Goal: Task Accomplishment & Management: Complete application form

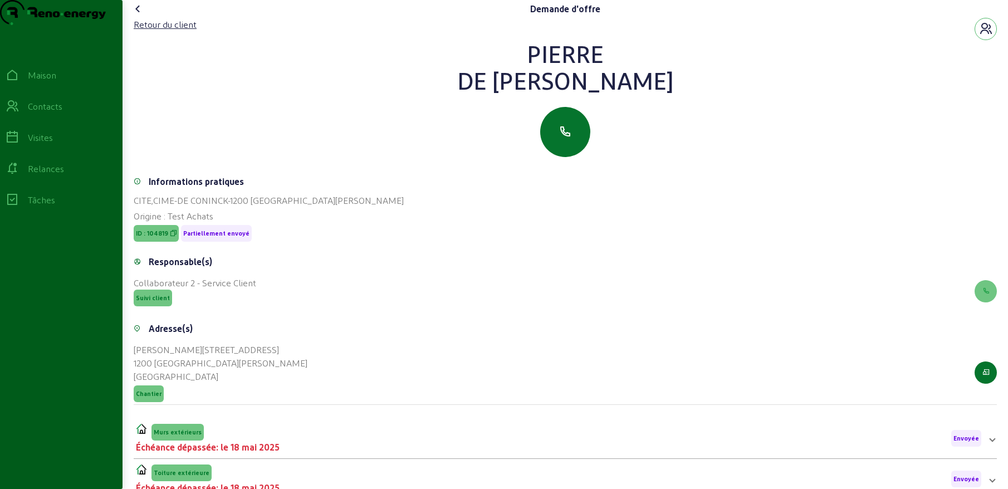
scroll to position [79, 0]
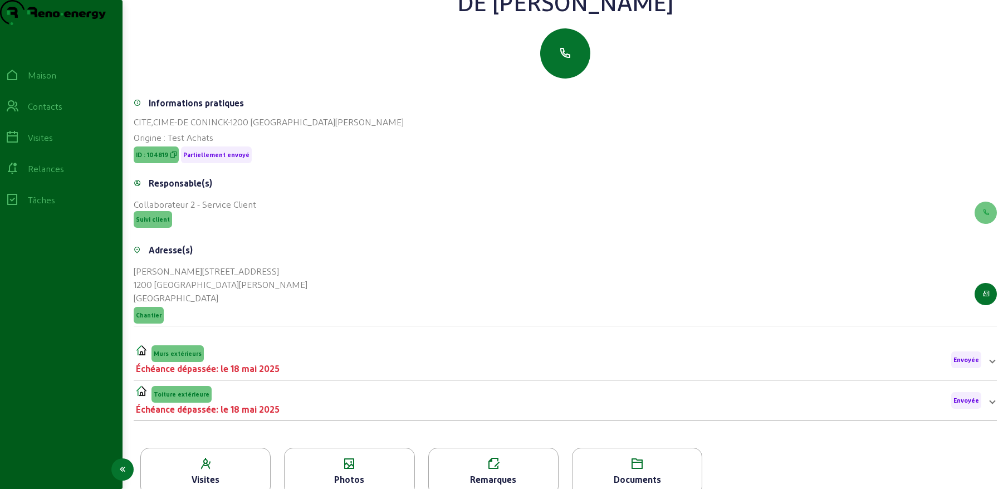
click at [55, 111] on font "Contacts" at bounding box center [45, 106] width 35 height 11
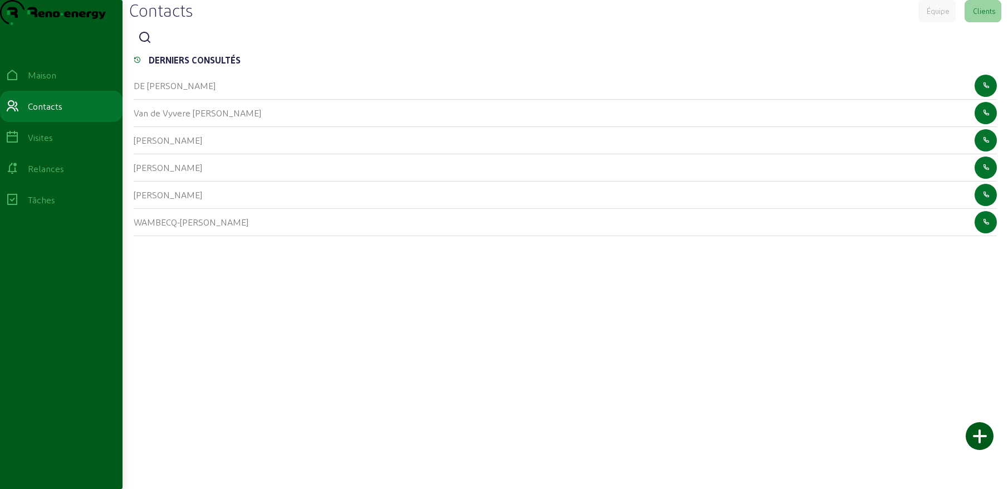
click at [151, 45] on icon at bounding box center [144, 37] width 13 height 13
click at [174, 45] on input at bounding box center [206, 38] width 100 height 13
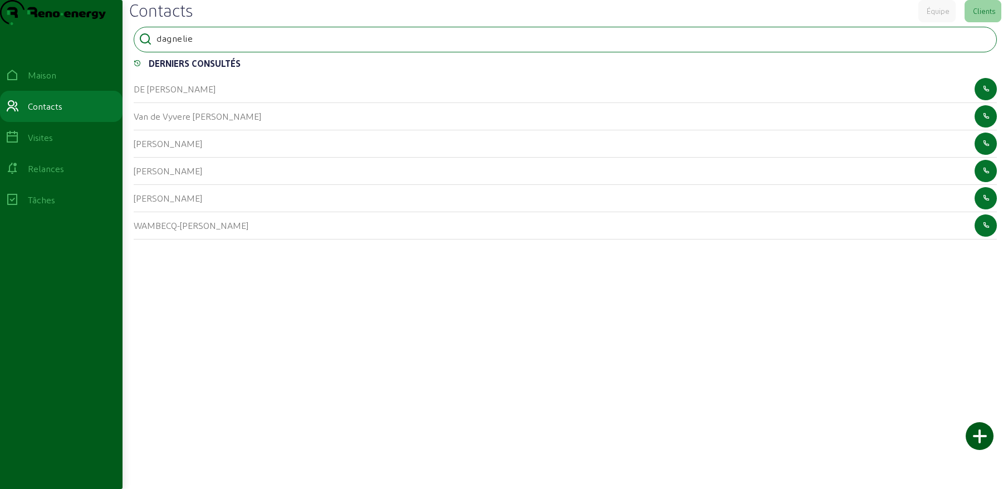
type input "dagnelie"
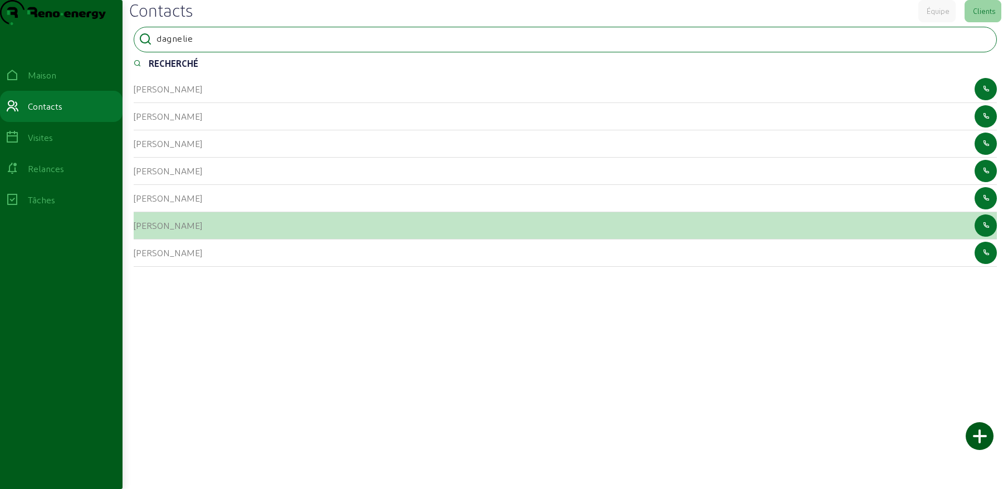
click at [190, 231] on font "[PERSON_NAME]" at bounding box center [168, 225] width 68 height 11
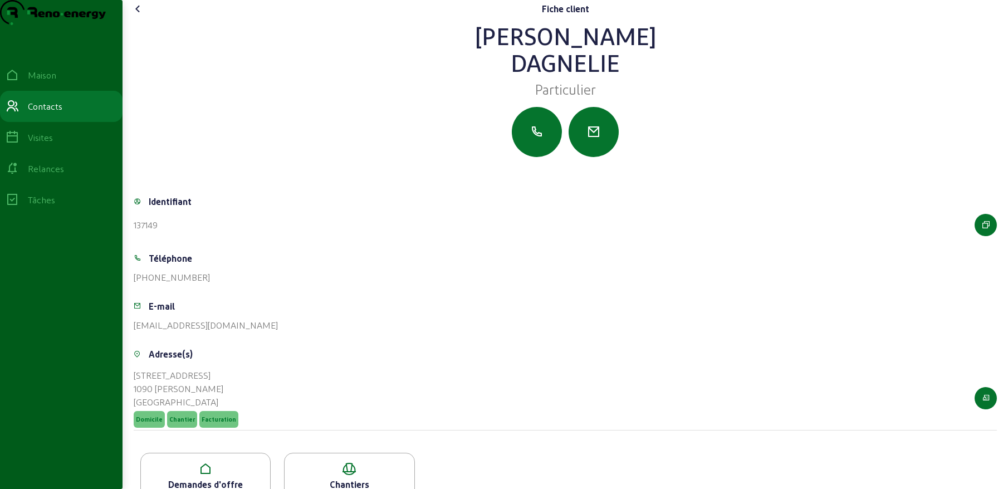
scroll to position [47, 0]
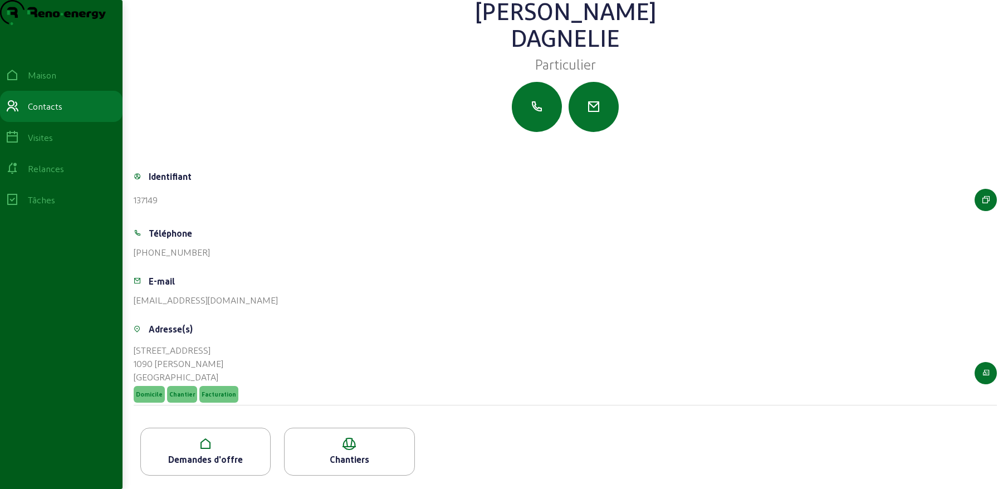
click at [202, 455] on font "Demandes d'offre" at bounding box center [205, 459] width 75 height 11
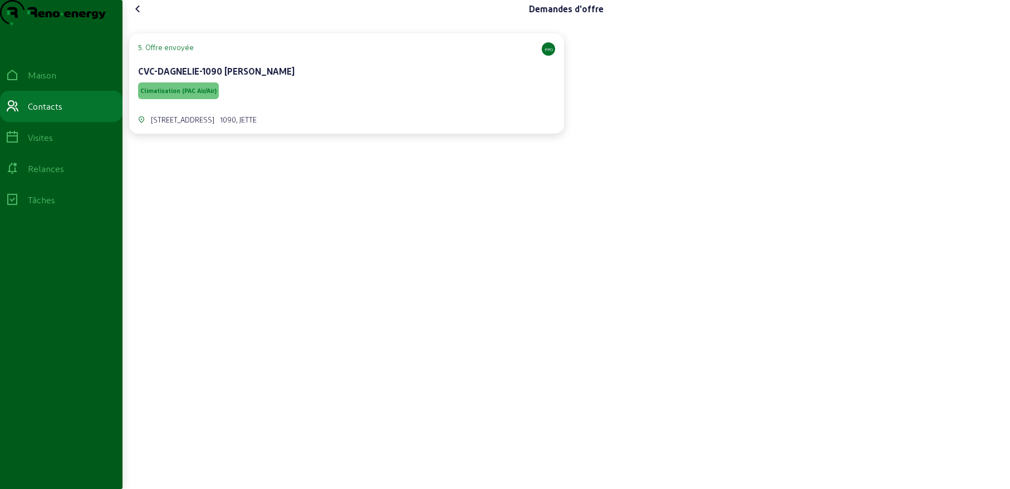
click at [284, 101] on div "Climatisation (PAC Air/Air)" at bounding box center [346, 90] width 417 height 21
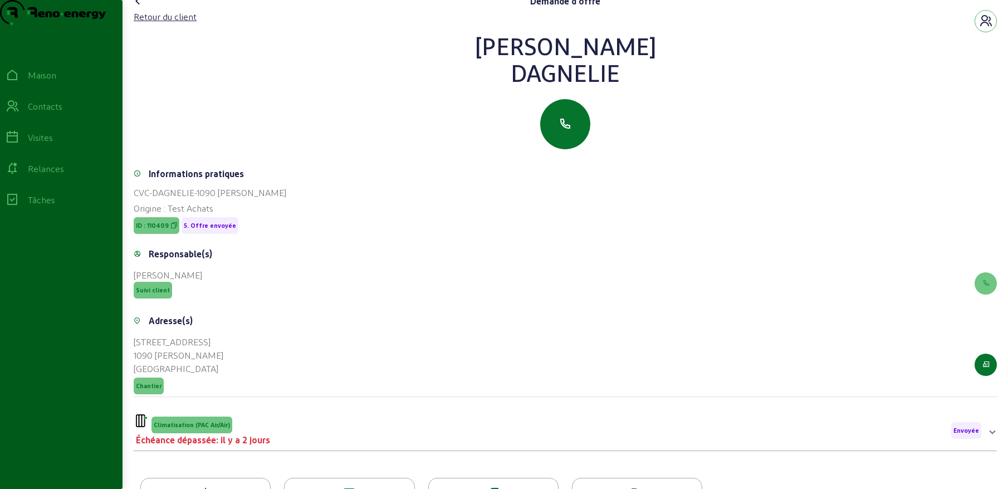
scroll to position [3, 0]
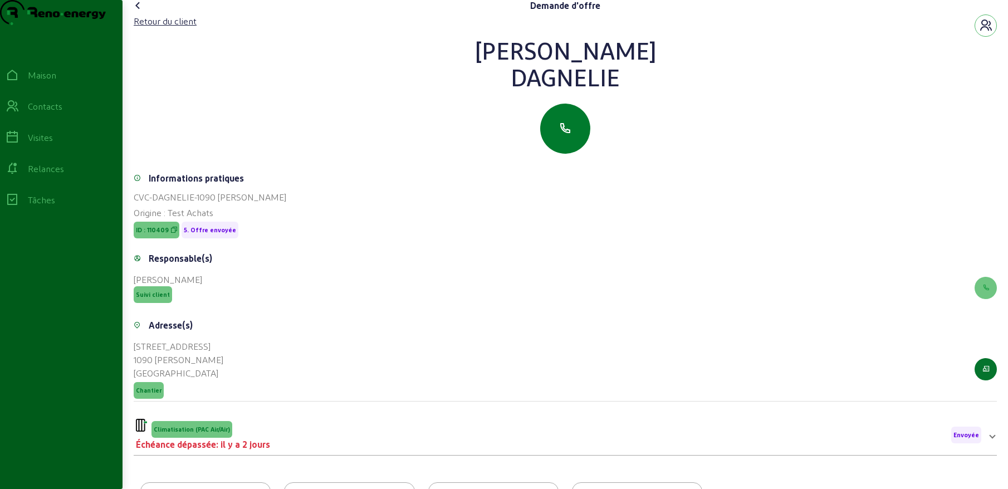
click at [568, 142] on button "button" at bounding box center [565, 129] width 50 height 50
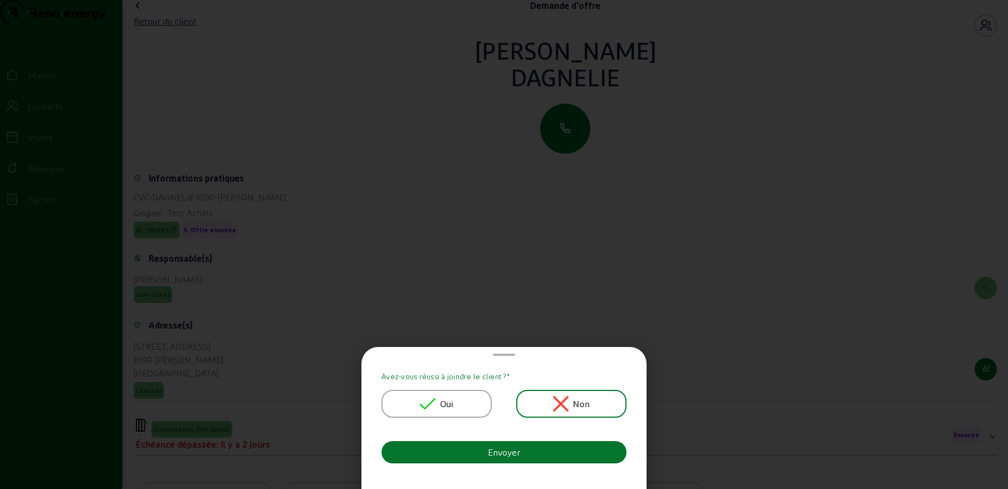
scroll to position [0, 0]
click at [435, 400] on icon at bounding box center [428, 404] width 16 height 12
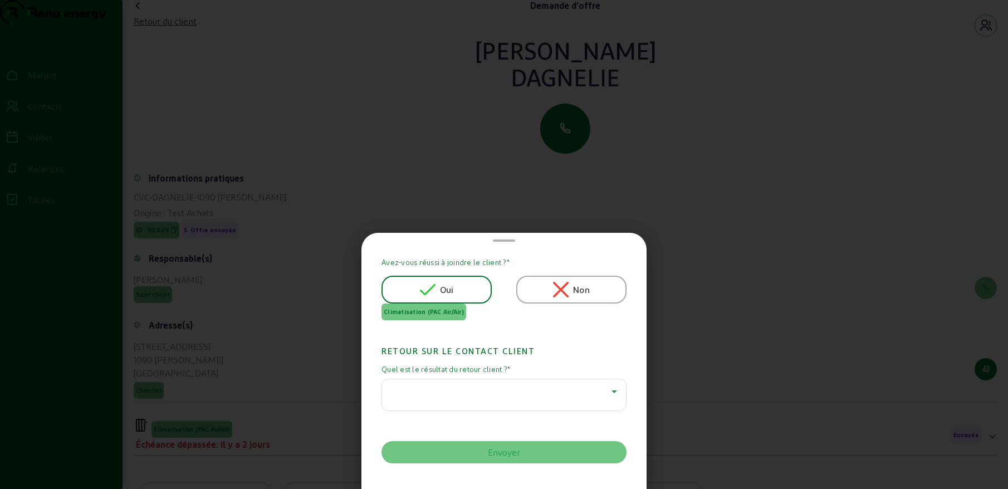
click at [449, 385] on div at bounding box center [501, 391] width 221 height 13
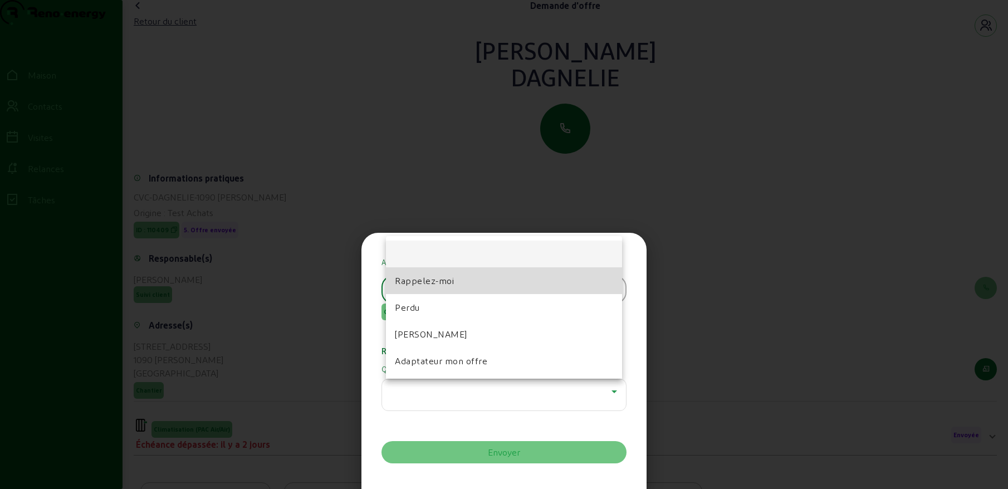
click at [435, 280] on font "Rappelez-moi" at bounding box center [424, 280] width 59 height 11
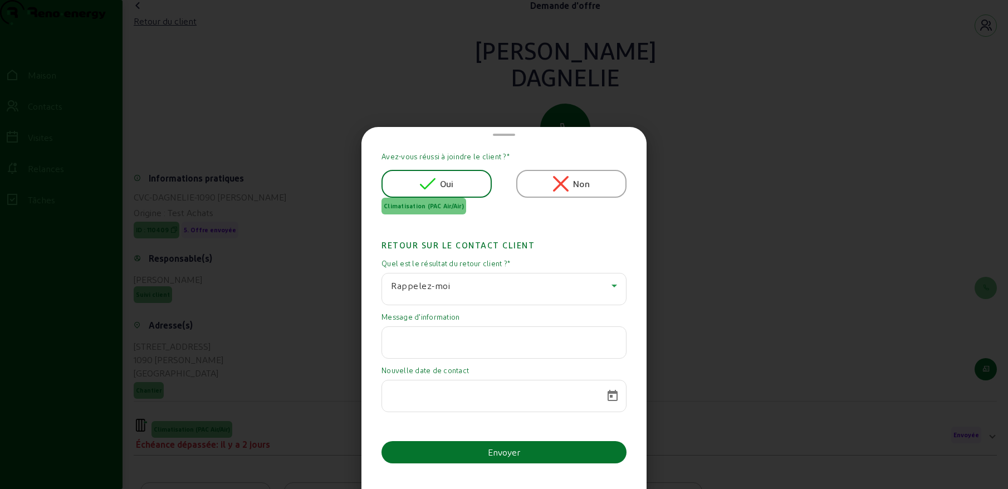
click at [417, 342] on input "text" at bounding box center [504, 338] width 226 height 13
paste input "Je vous remercie pour [PERSON_NAME] qui me convient parfaitement, mais par honn…"
type input "Je vous remercie pour [PERSON_NAME] qui me convient parfaitement, mais par honn…"
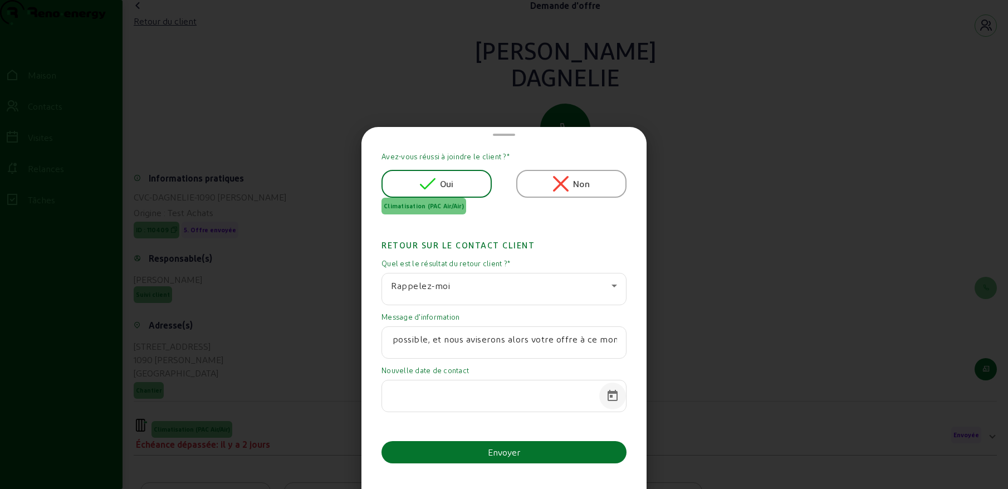
click at [611, 395] on span "Calendrier ouvert" at bounding box center [612, 396] width 27 height 27
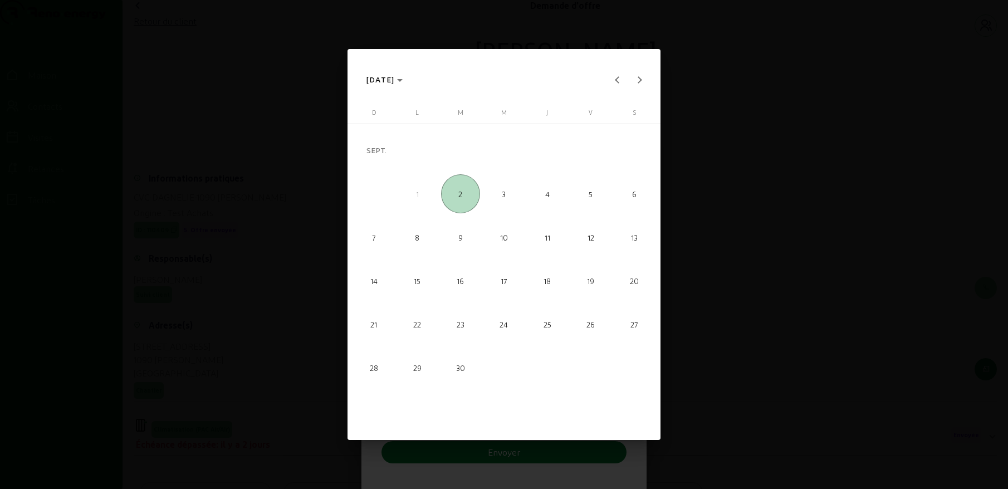
scroll to position [0, 0]
click at [403, 81] on polygon "Choisissez le mois et l'année" at bounding box center [400, 80] width 6 height 3
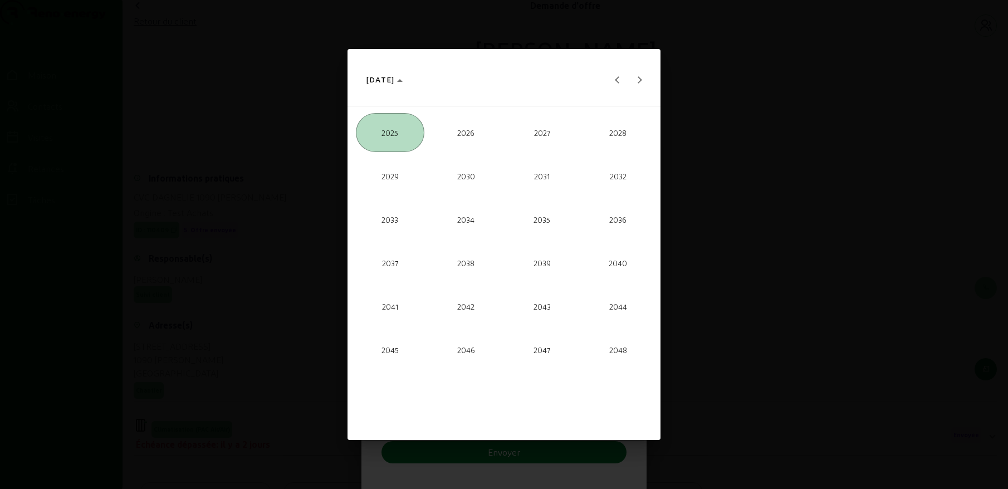
click at [468, 135] on font "2026" at bounding box center [465, 132] width 17 height 9
click at [395, 217] on font "MAI" at bounding box center [390, 220] width 13 height 9
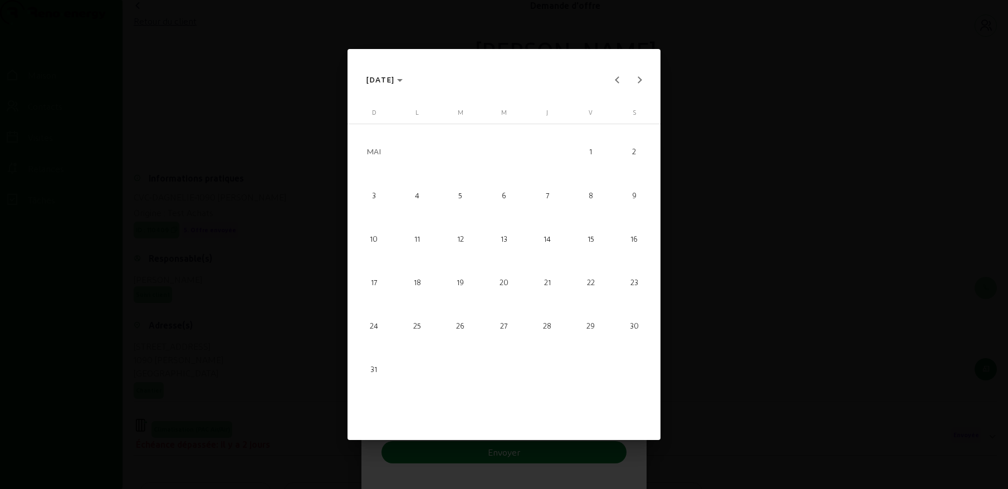
click at [375, 198] on font "3" at bounding box center [374, 194] width 4 height 9
type input "[DATE]"
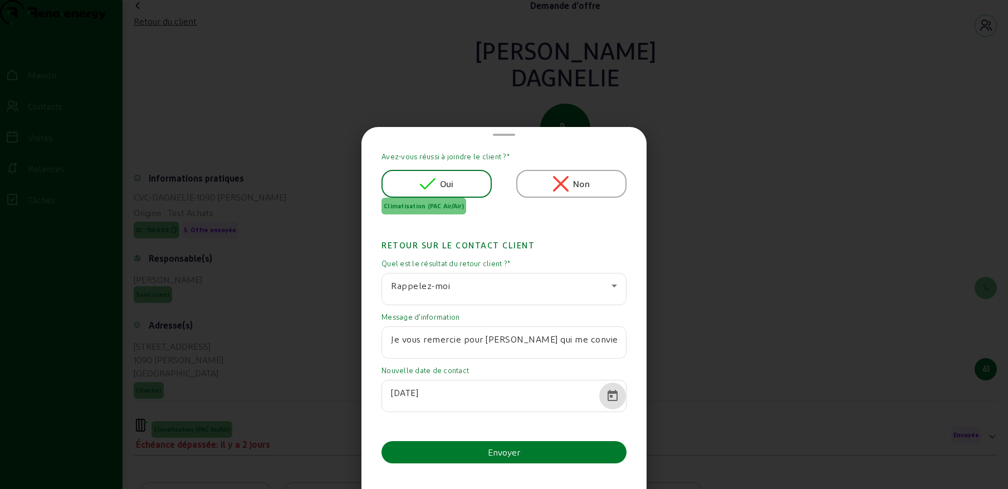
click at [489, 451] on font "Envoyer" at bounding box center [504, 452] width 32 height 11
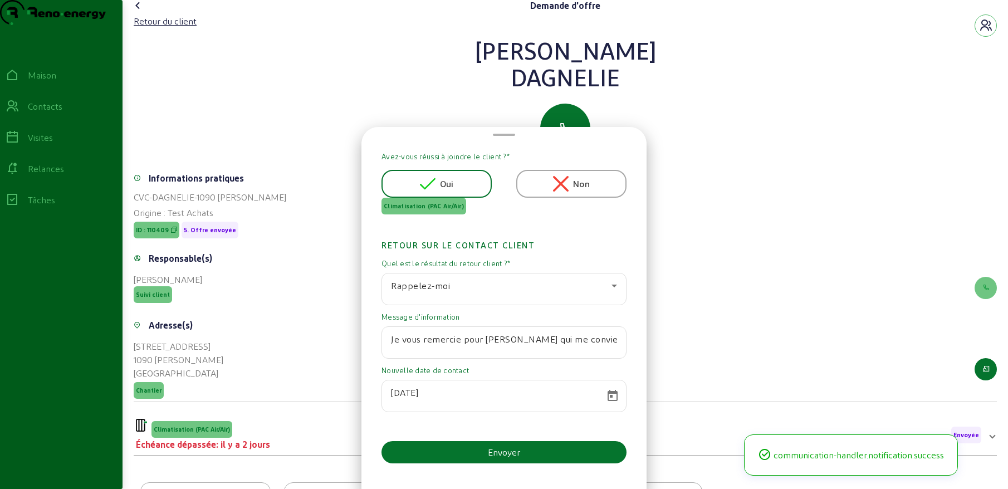
scroll to position [3, 0]
